Goal: Information Seeking & Learning: Learn about a topic

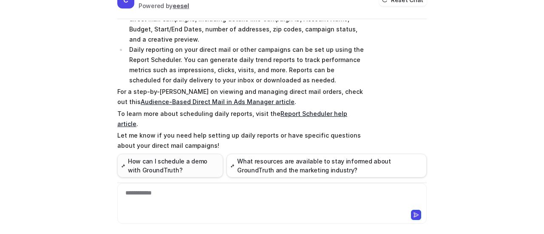
scroll to position [31, 0]
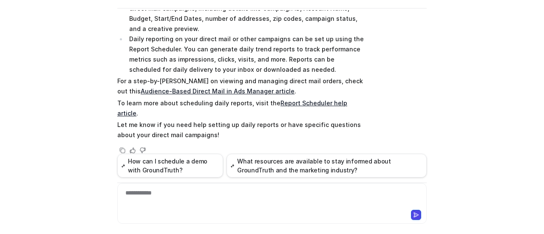
click at [205, 192] on div "**********" at bounding box center [271, 199] width 305 height 20
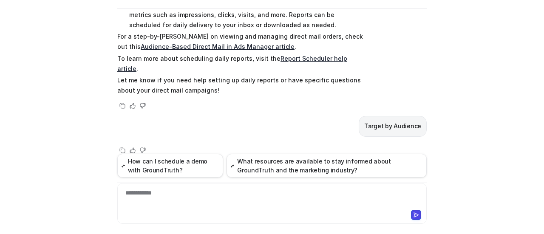
scroll to position [347, 0]
drag, startPoint x: 355, startPoint y: 116, endPoint x: 427, endPoint y: 117, distance: 72.2
click at [427, 117] on div "C Custom Knowledge Powered by eesel Reset Chat 👋 Hi! How can I help you [DATE]?…" at bounding box center [271, 91] width 323 height 224
copy p "Target by Audience"
click at [453, 88] on div "C Custom Knowledge Powered by eesel Reset Chat 👋 Hi! How can I help you [DATE]?…" at bounding box center [272, 117] width 544 height 234
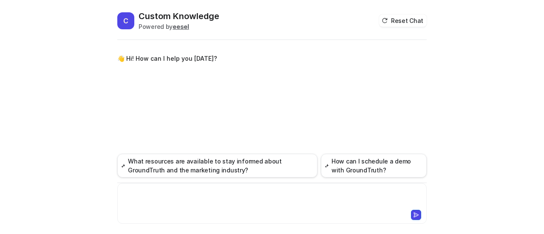
click at [192, 199] on div at bounding box center [271, 199] width 305 height 20
paste div
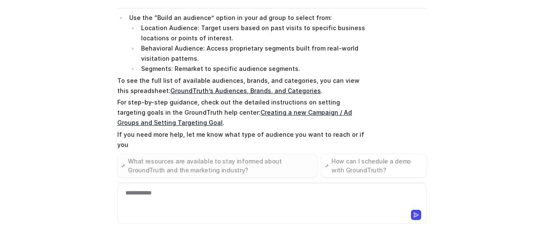
scroll to position [107, 0]
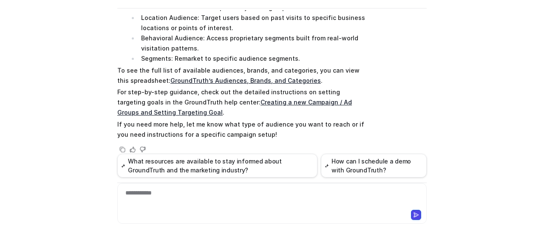
click at [318, 99] on link "Creating a new Campaign / Ad Groups and Setting Targeting Goal" at bounding box center [234, 107] width 234 height 17
